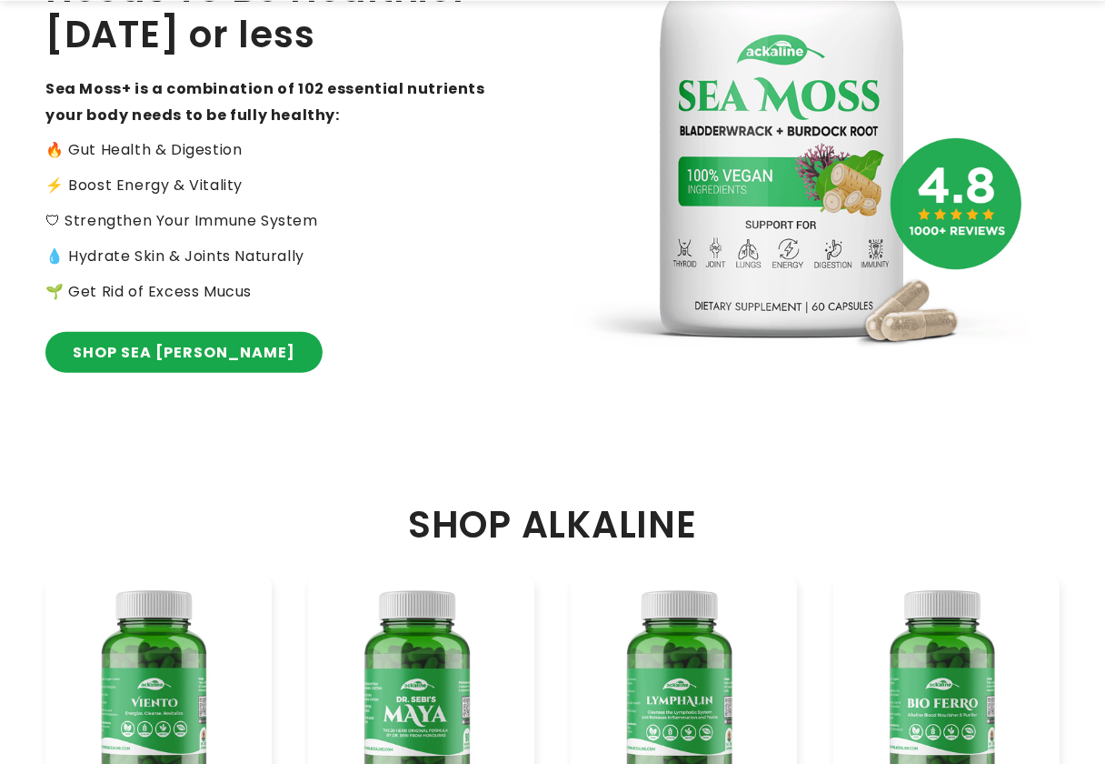
scroll to position [364, 0]
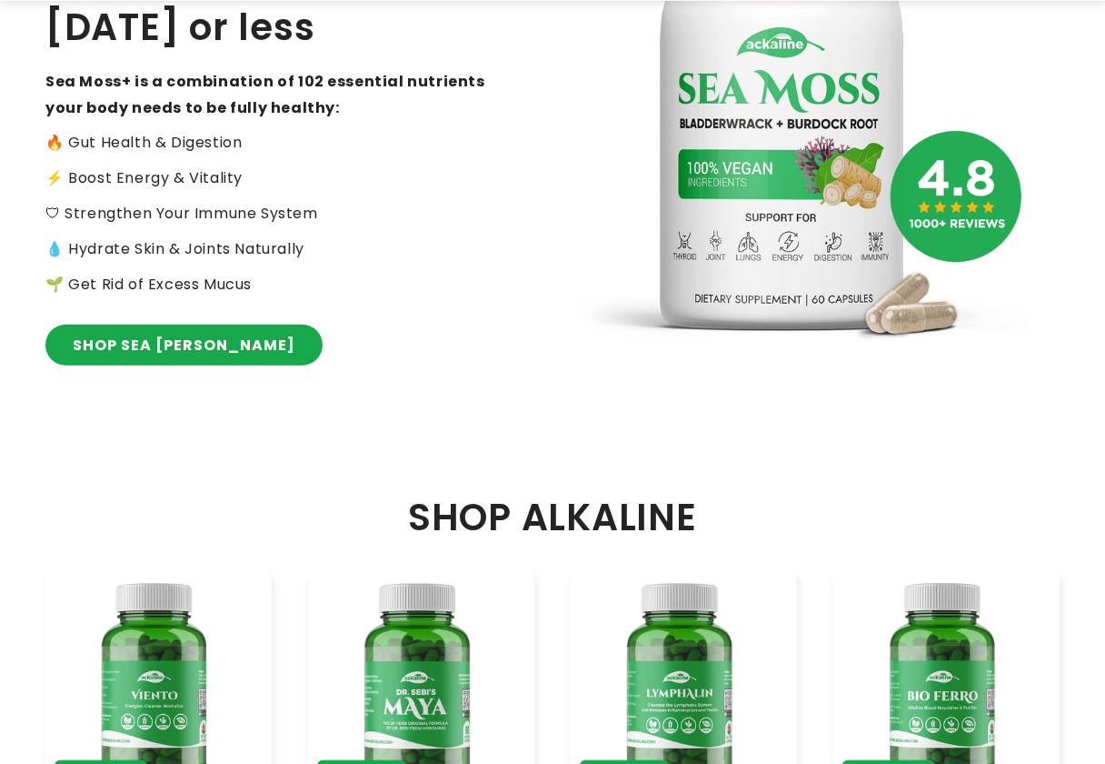
click at [158, 311] on div "RATED: 🏆 #1 MOST POWERFUL SUPERFOOD Give Your Body All 102 Essential Nutrients …" at bounding box center [298, 114] width 507 height 632
click at [154, 345] on link "SHOP SEA MOSS" at bounding box center [183, 345] width 277 height 41
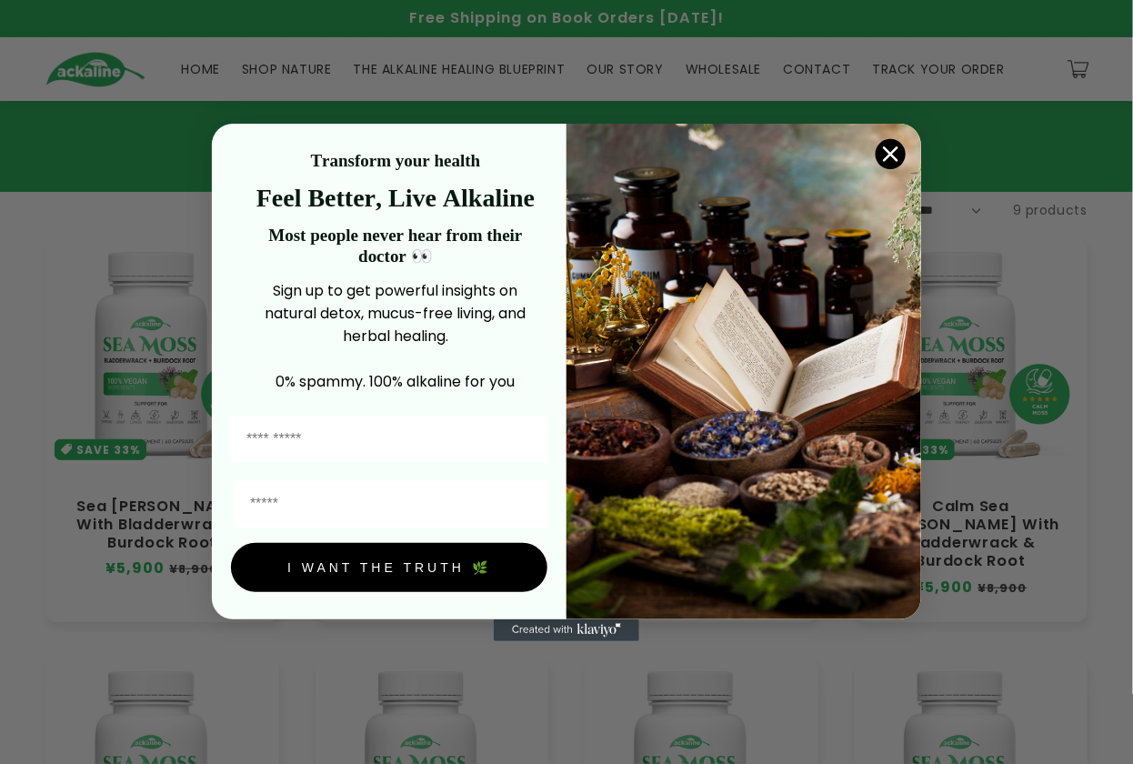
click at [902, 145] on icon "Close dialog" at bounding box center [890, 154] width 32 height 32
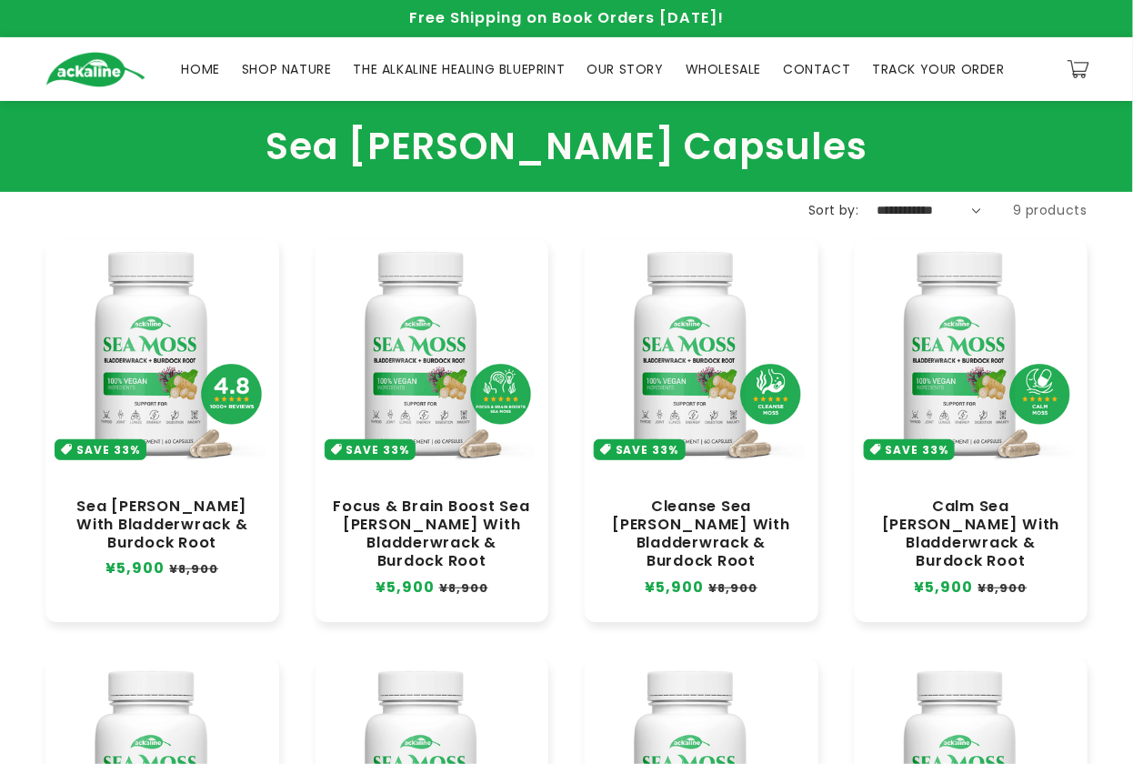
click at [902, 193] on icon "Close dialog" at bounding box center [890, 209] width 32 height 32
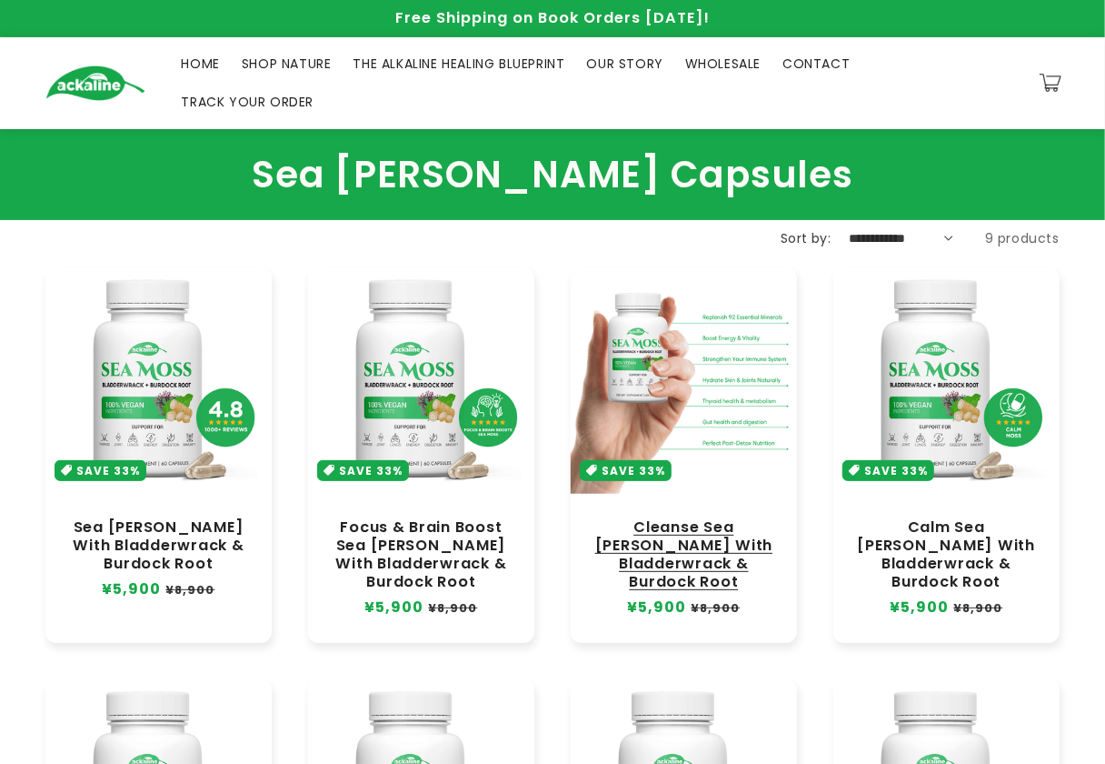
click at [701, 518] on link "Cleanse Sea [PERSON_NAME] With Bladderwrack & Burdock Root" at bounding box center [684, 555] width 190 height 74
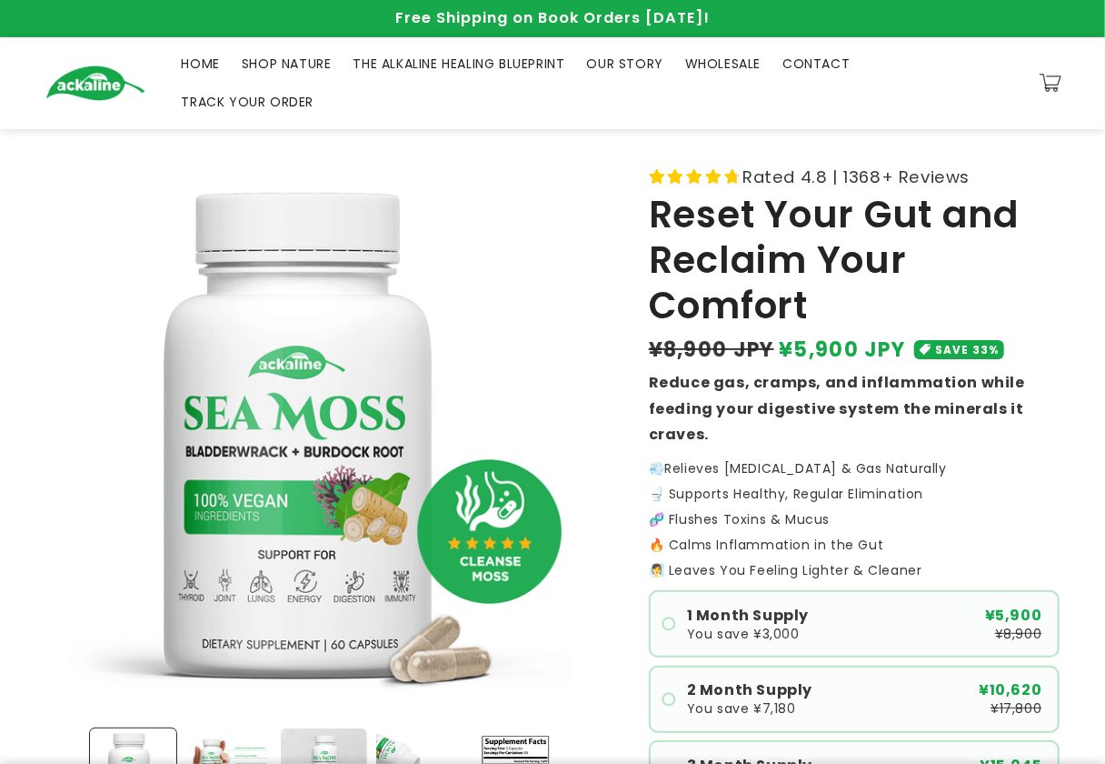
scroll to position [364, 0]
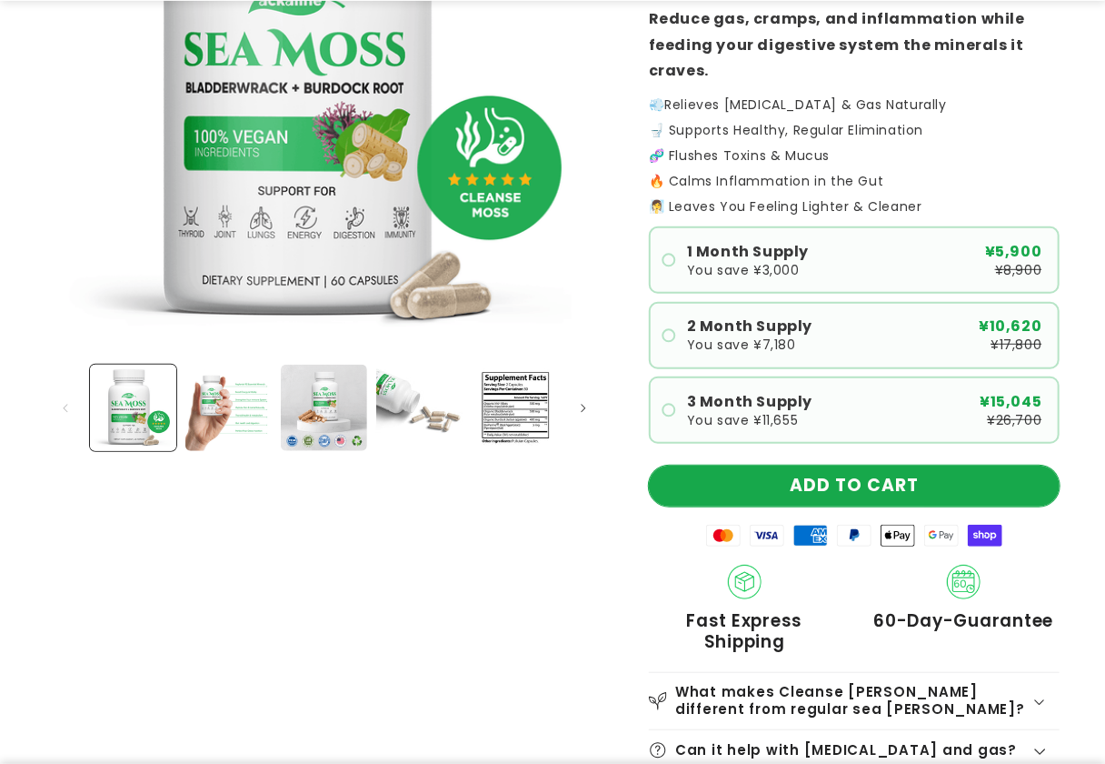
click at [888, 465] on button "ADD TO CART" at bounding box center [854, 485] width 411 height 41
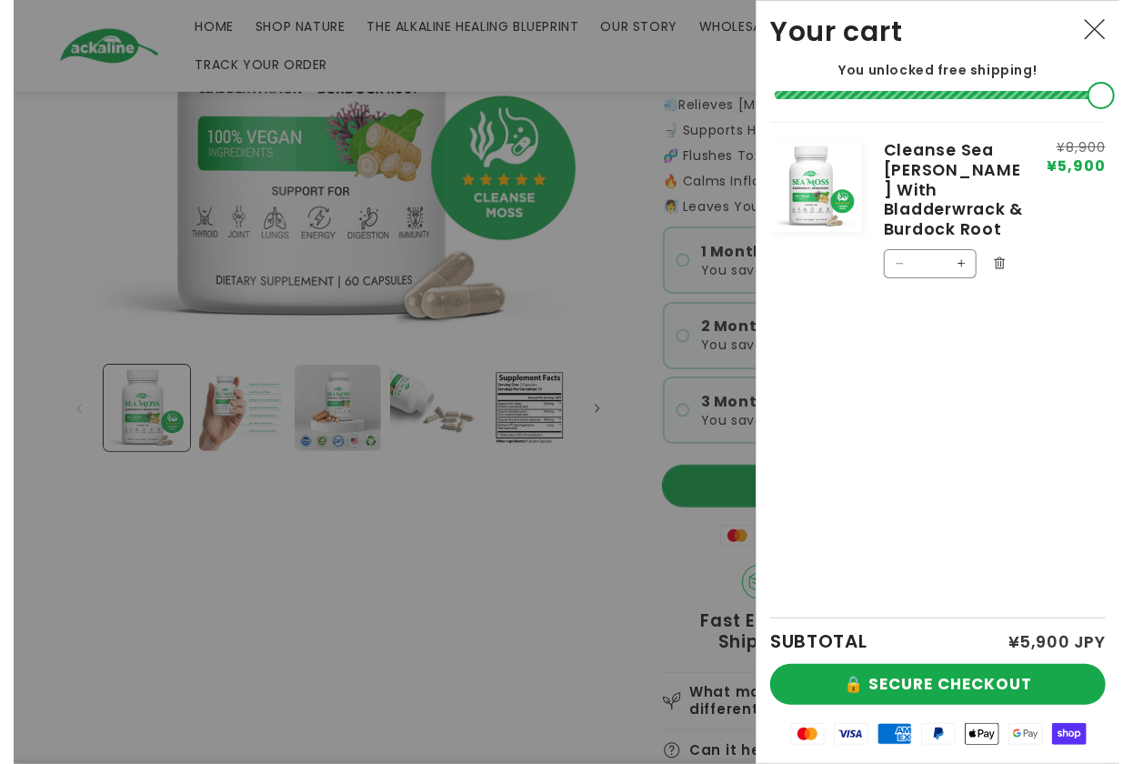
scroll to position [335, 0]
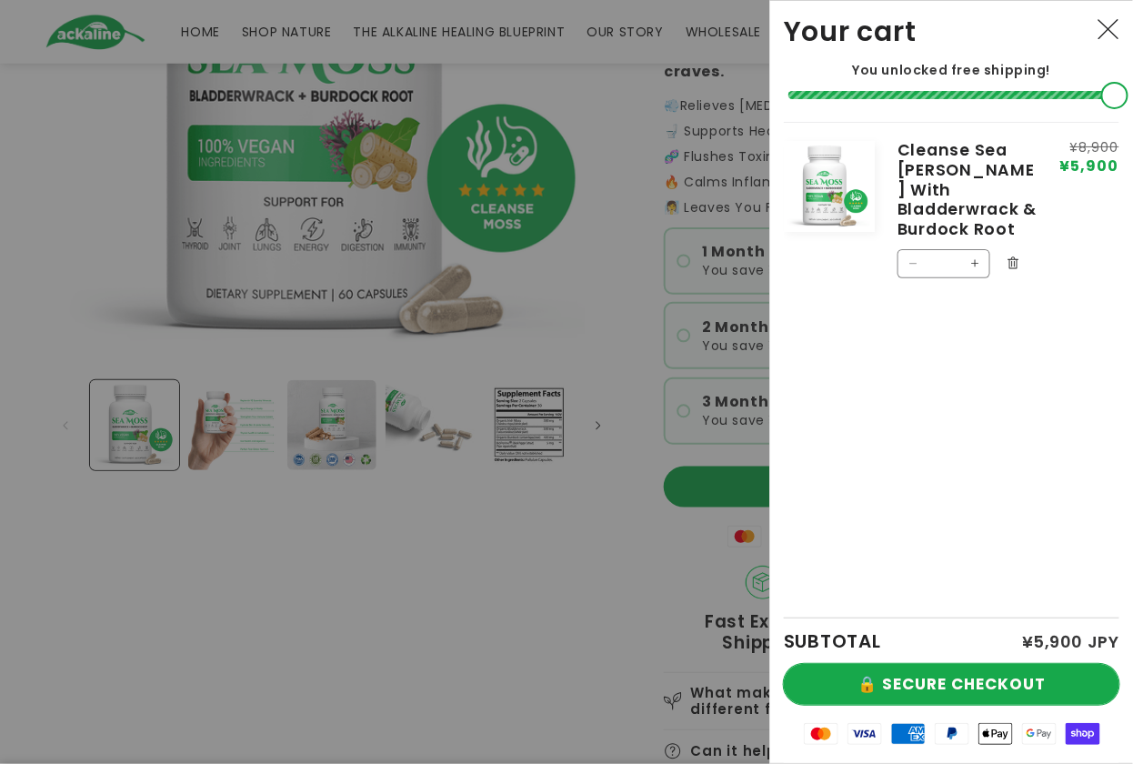
click at [906, 684] on button "🔒 SECURE CHECKOUT" at bounding box center [951, 684] width 335 height 41
